Goal: Information Seeking & Learning: Learn about a topic

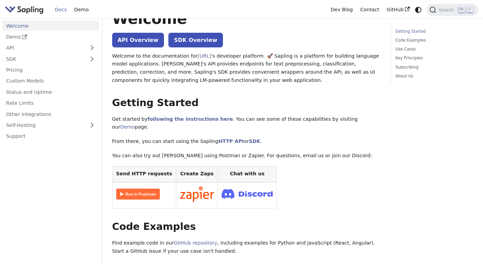
scroll to position [28, 0]
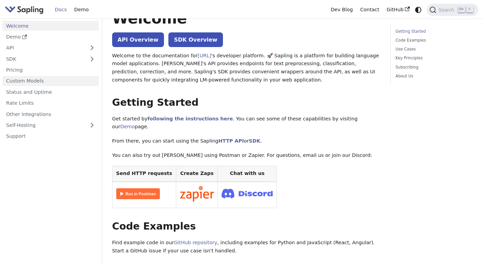
click at [68, 82] on link "Custom Models" at bounding box center [50, 81] width 96 height 10
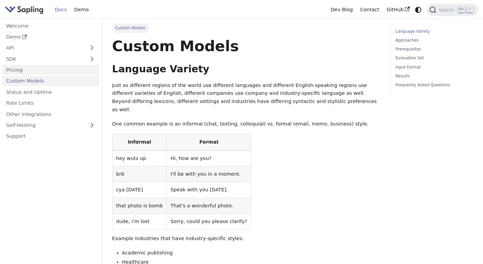
click at [53, 69] on link "Pricing" at bounding box center [50, 70] width 96 height 10
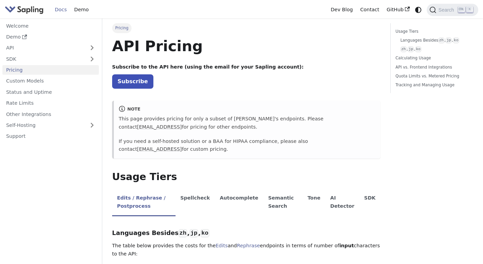
click at [174, 101] on div "note This page provides pricing for only a subset of [PERSON_NAME]'s endpoints.…" at bounding box center [246, 130] width 268 height 58
click at [54, 98] on link "Rate Limits" at bounding box center [50, 103] width 96 height 10
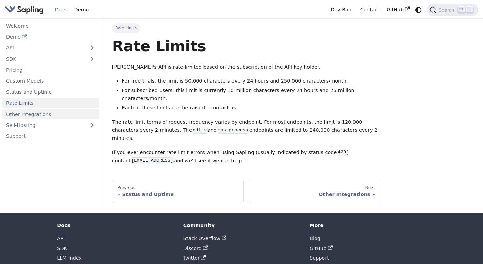
click at [57, 115] on link "Other Integrations" at bounding box center [50, 114] width 96 height 10
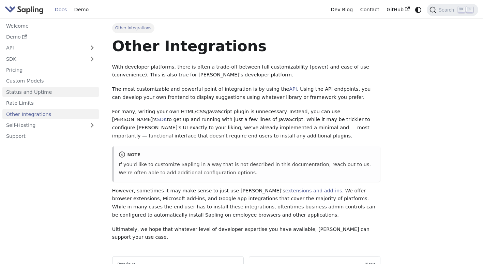
click at [50, 92] on link "Status and Uptime" at bounding box center [50, 92] width 96 height 10
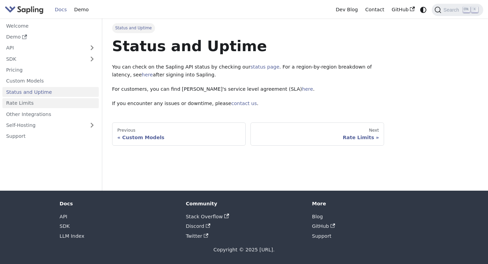
click at [45, 105] on link "Rate Limits" at bounding box center [50, 103] width 96 height 10
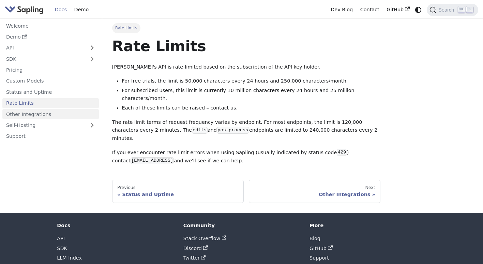
click at [55, 117] on link "Other Integrations" at bounding box center [50, 114] width 96 height 10
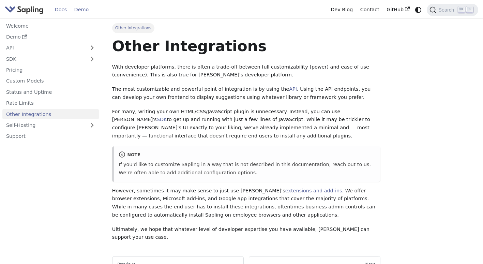
click at [81, 8] on link "Demo" at bounding box center [82, 9] width 22 height 11
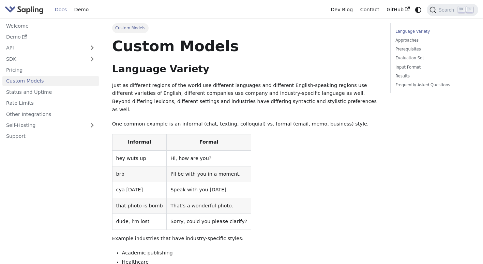
scroll to position [28, 0]
